Goal: Transaction & Acquisition: Obtain resource

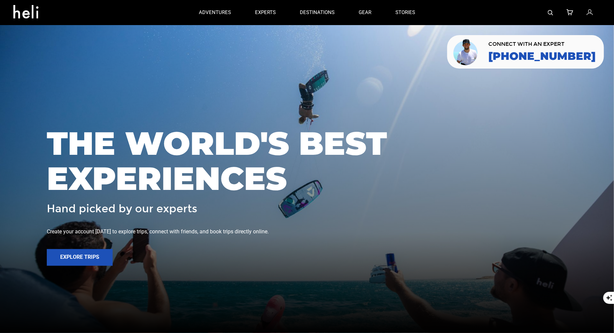
click at [550, 13] on img at bounding box center [550, 12] width 5 height 5
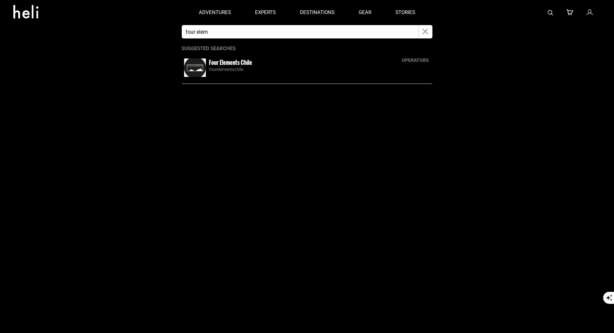
type input "four elem"
click at [189, 68] on img at bounding box center [195, 67] width 22 height 18
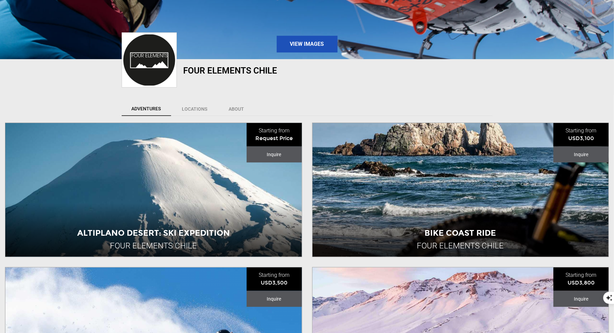
scroll to position [100, 0]
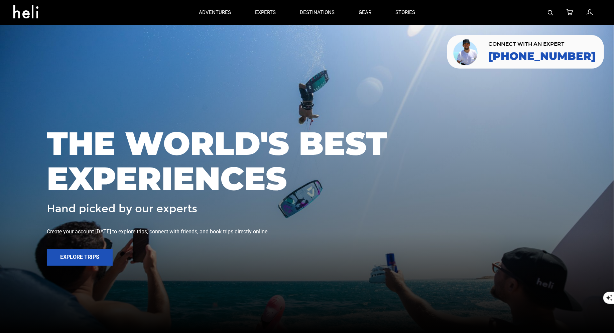
click at [552, 14] on img at bounding box center [550, 12] width 5 height 5
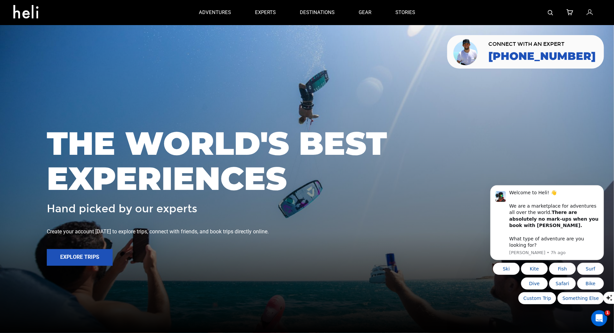
click at [551, 11] on img at bounding box center [550, 12] width 5 height 5
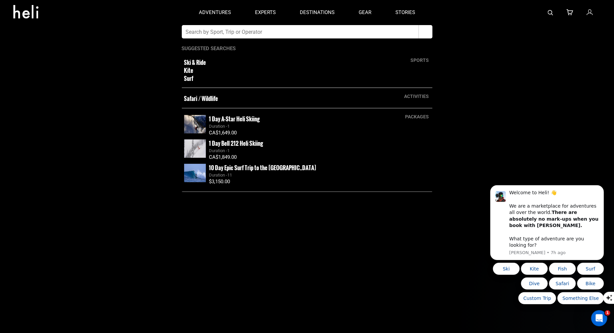
click at [338, 35] on input "text" at bounding box center [300, 31] width 237 height 13
click at [338, 33] on input "text" at bounding box center [300, 31] width 237 height 13
click at [231, 27] on input "text" at bounding box center [300, 31] width 237 height 13
click at [106, 75] on app-search-panel "sports Ski & Ride Kite Surf activities Safari / Wildlife packages 1 Day A-Star …" at bounding box center [307, 179] width 614 height 308
click at [206, 33] on input "text" at bounding box center [300, 31] width 237 height 13
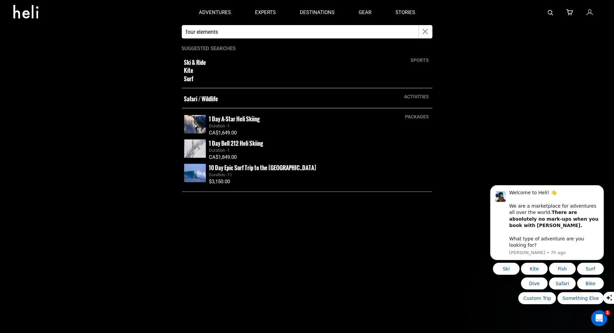
type input "four elements"
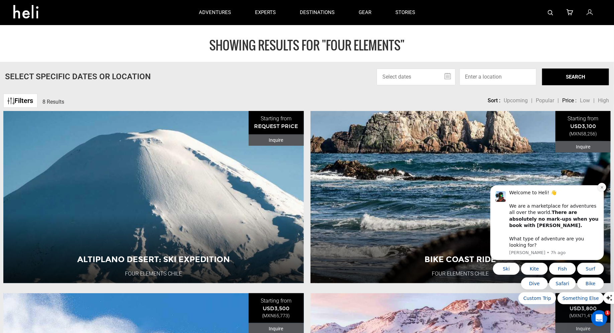
click at [602, 188] on icon "Dismiss notification" at bounding box center [601, 187] width 2 height 2
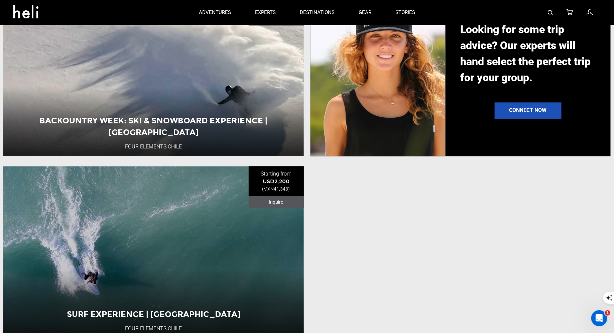
scroll to position [447, 0]
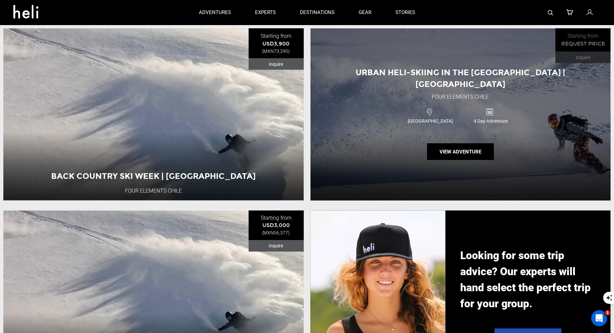
click at [467, 163] on div "Urban Heli-Skiing in the Central Andes | Chile Four Elements Chile Chile 4 Day …" at bounding box center [461, 114] width 300 height 172
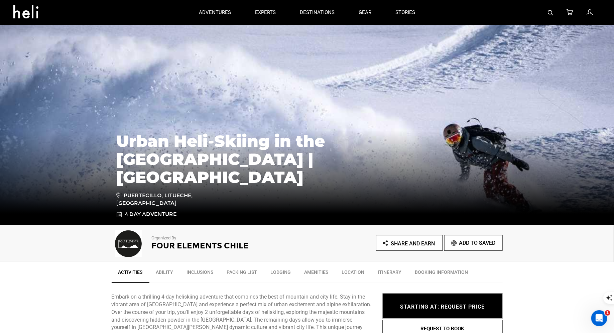
type input "four elements"
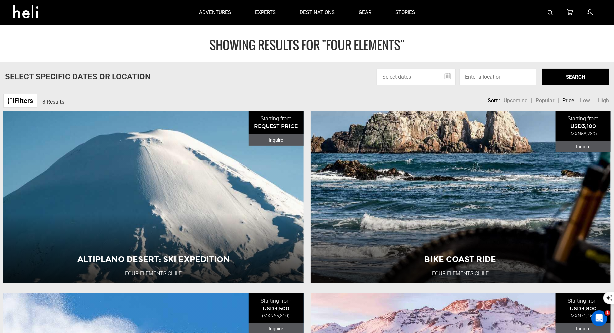
click at [590, 10] on icon at bounding box center [590, 12] width 6 height 9
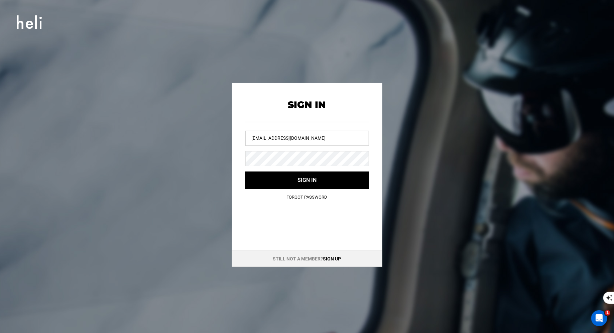
drag, startPoint x: 334, startPoint y: 137, endPoint x: 251, endPoint y: 132, distance: 83.3
click at [253, 136] on input "[EMAIL_ADDRESS][DOMAIN_NAME]" at bounding box center [307, 138] width 124 height 15
type input "s"
click at [221, 155] on div "Sign In Sign in Forgot Password Still not a member? Sign up" at bounding box center [307, 175] width 301 height 184
click at [268, 143] on input "text" at bounding box center [307, 138] width 124 height 15
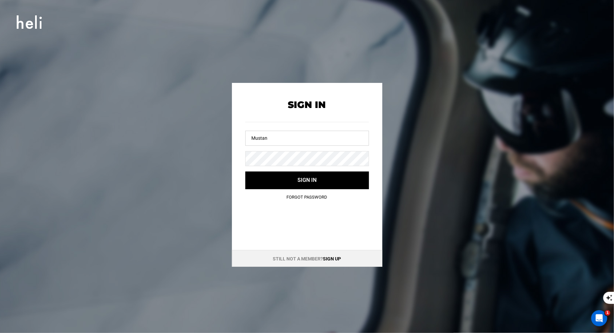
type input "Mustan"
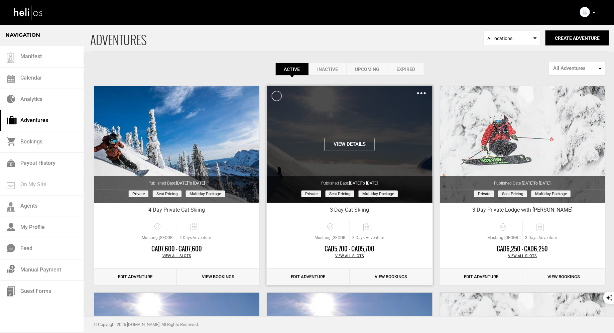
click at [358, 144] on button "View Details" at bounding box center [350, 144] width 50 height 13
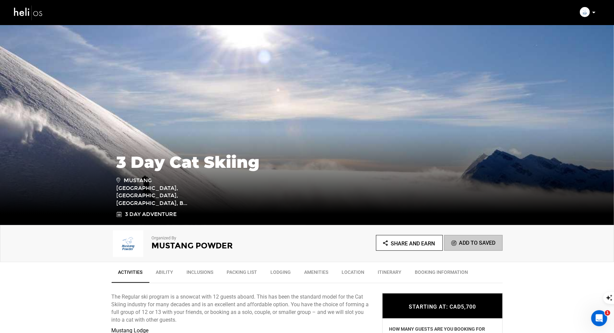
click at [406, 242] on span "Share and Earn" at bounding box center [413, 243] width 44 height 6
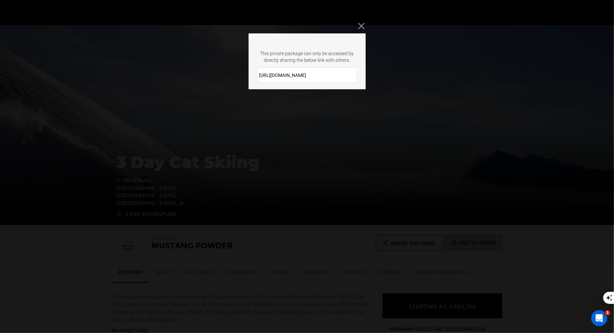
drag, startPoint x: 311, startPoint y: 80, endPoint x: 255, endPoint y: 70, distance: 56.7
click at [255, 69] on div "https://heli.life/K6s9aE" at bounding box center [307, 75] width 117 height 15
click at [363, 24] on icon "Close" at bounding box center [361, 26] width 6 height 6
